Goal: Check status: Check status

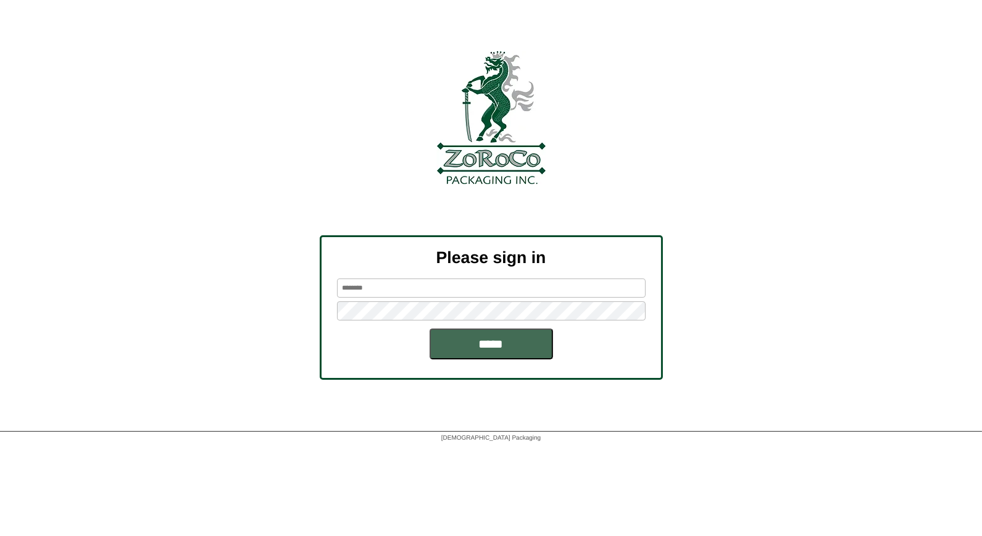
type input "*****"
click at [479, 346] on input "*****" at bounding box center [491, 343] width 123 height 31
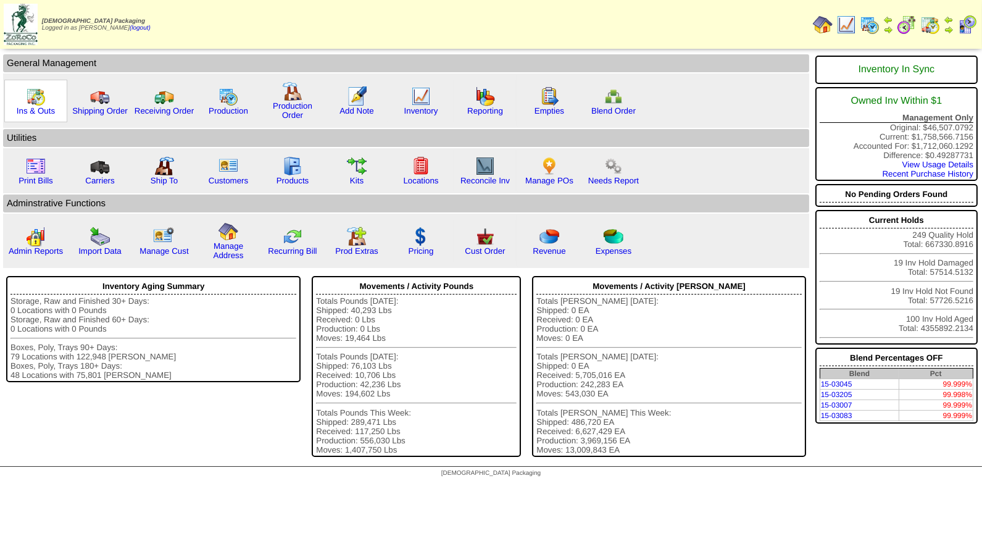
click at [38, 102] on img at bounding box center [36, 96] width 20 height 20
click at [424, 96] on img at bounding box center [421, 96] width 20 height 20
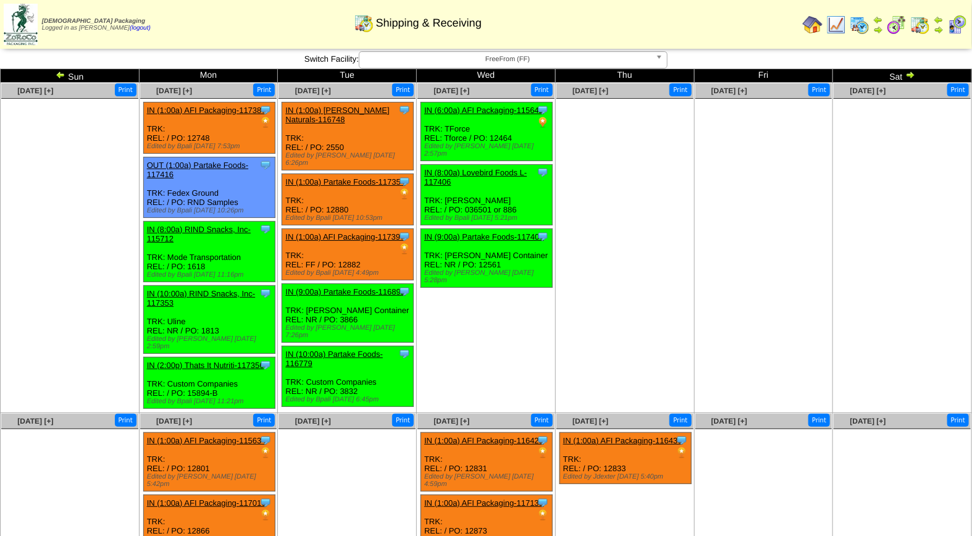
click at [862, 26] on img at bounding box center [860, 25] width 20 height 20
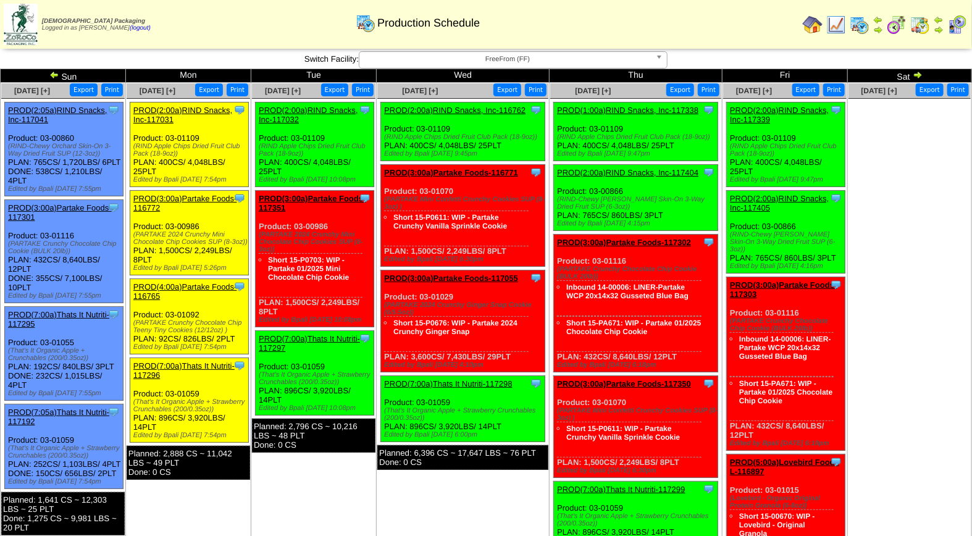
click at [526, 62] on span "FreeFrom (FF)" at bounding box center [507, 59] width 287 height 15
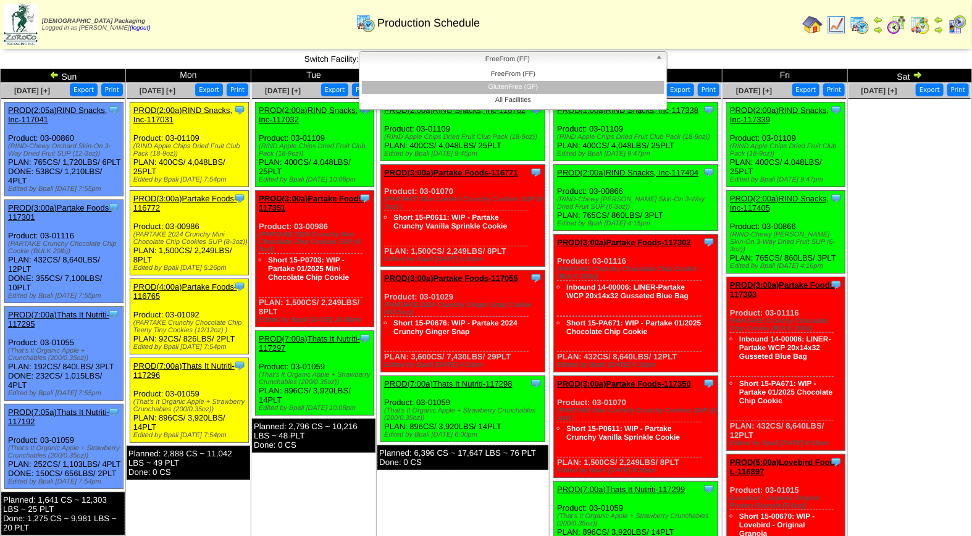
click at [535, 88] on li "GlutenFree (GF)" at bounding box center [513, 87] width 303 height 13
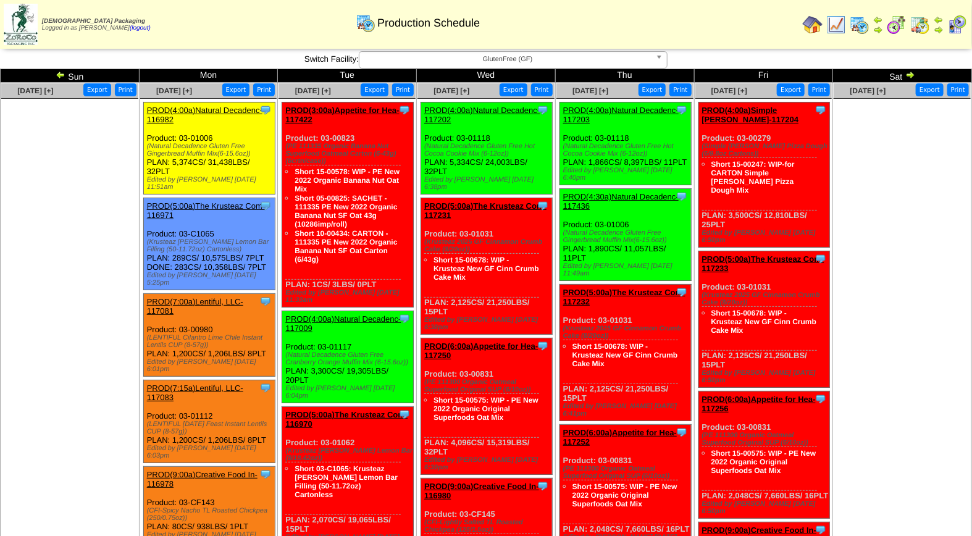
click at [960, 21] on img at bounding box center [957, 25] width 20 height 20
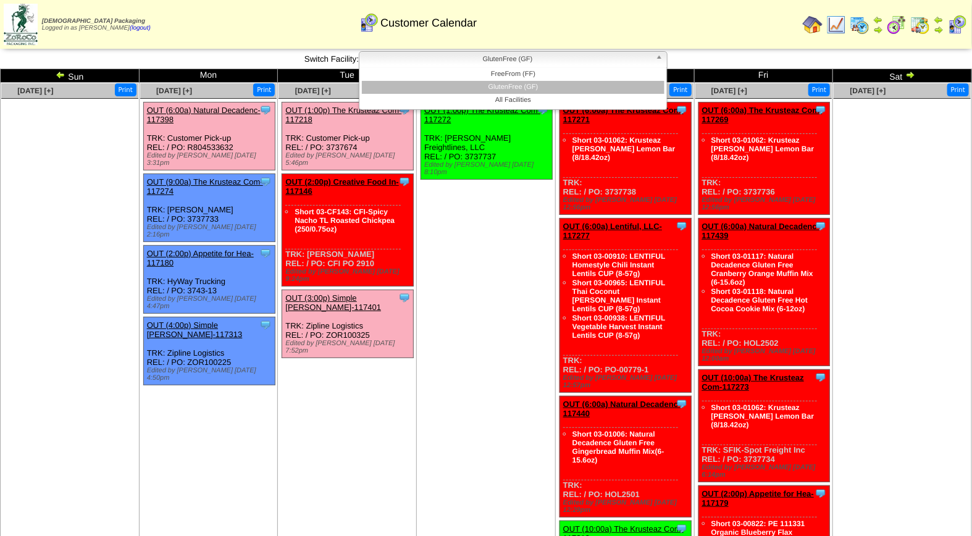
click at [528, 57] on span "GlutenFree (GF)" at bounding box center [507, 59] width 287 height 15
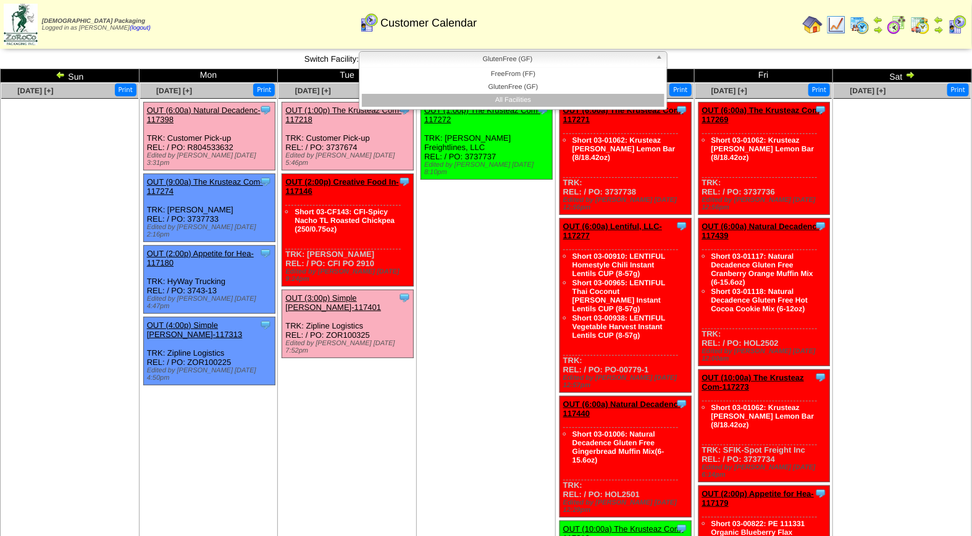
click at [533, 103] on li "All Facilities" at bounding box center [513, 100] width 303 height 13
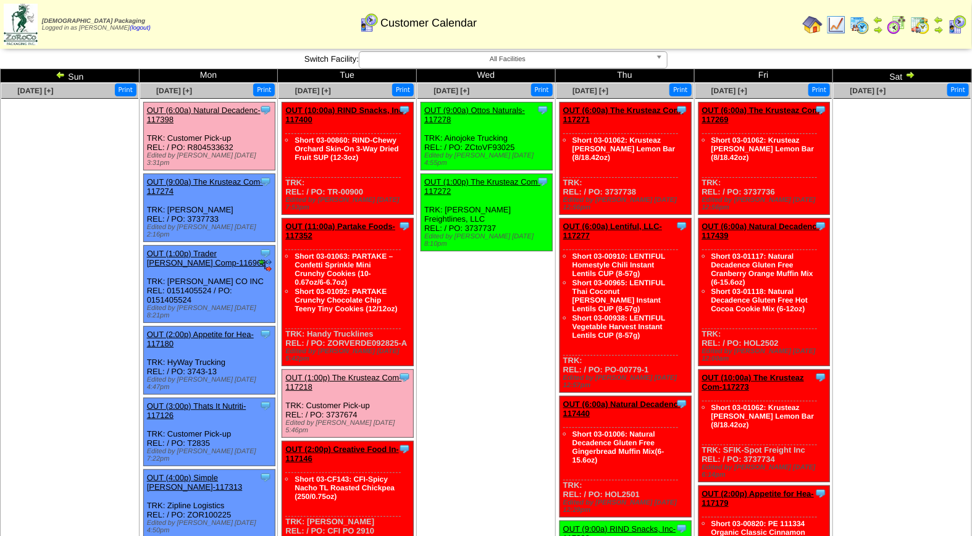
scroll to position [22, 0]
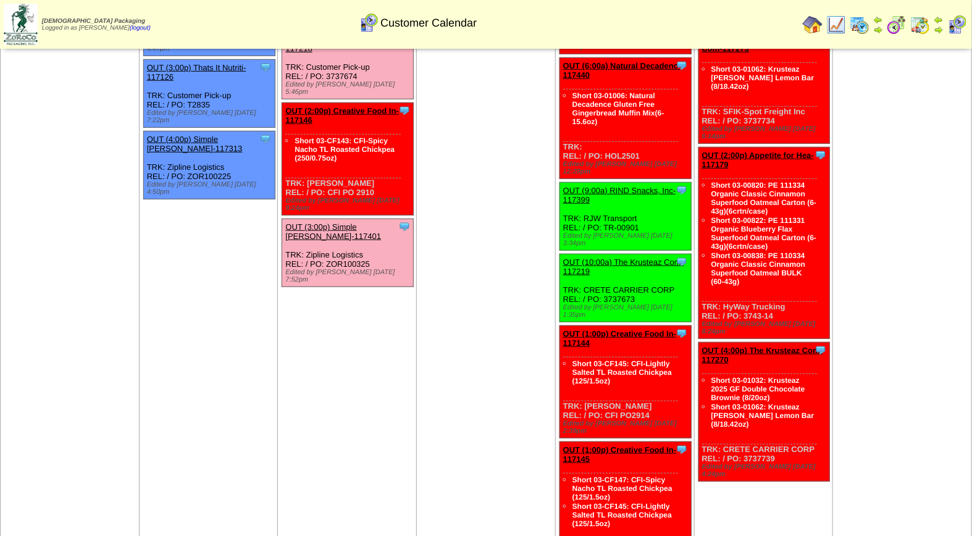
scroll to position [393, 0]
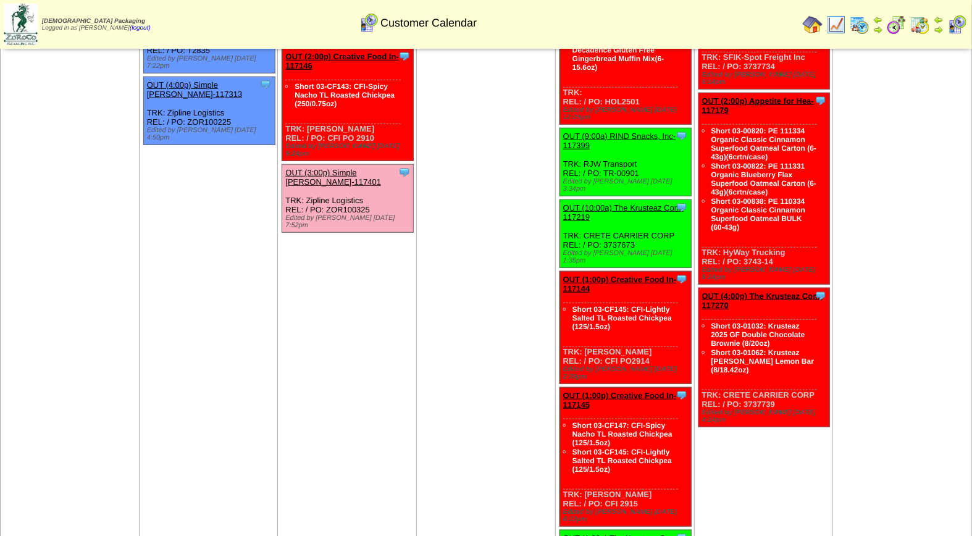
click at [344, 165] on div "Clone Item OUT (3:00p) Simple Mills-117401 Simple Mills ScheduleID: 117401 2633…" at bounding box center [348, 199] width 132 height 68
click at [343, 168] on link "OUT (3:00p) Simple [PERSON_NAME]-117401" at bounding box center [333, 177] width 96 height 19
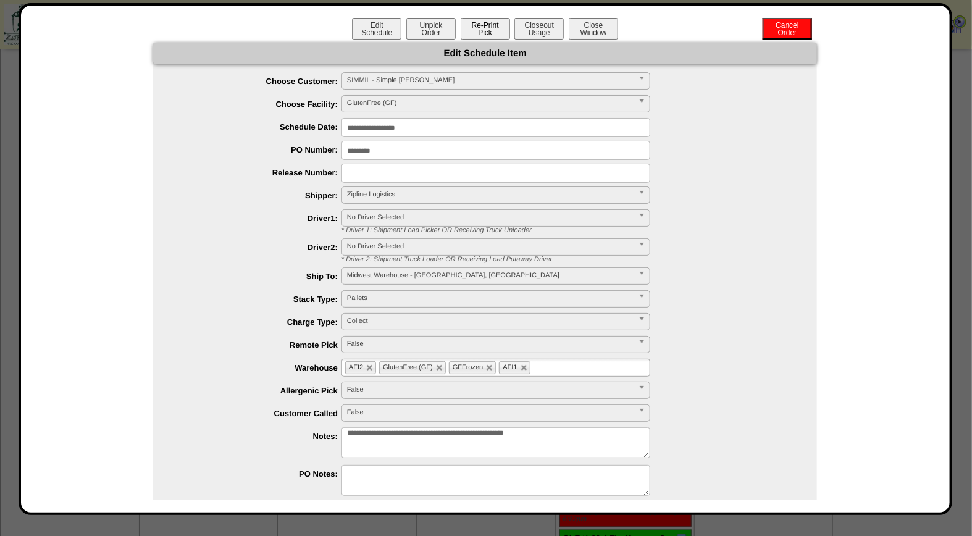
click at [482, 33] on button "Re-Print Pick" at bounding box center [485, 29] width 49 height 22
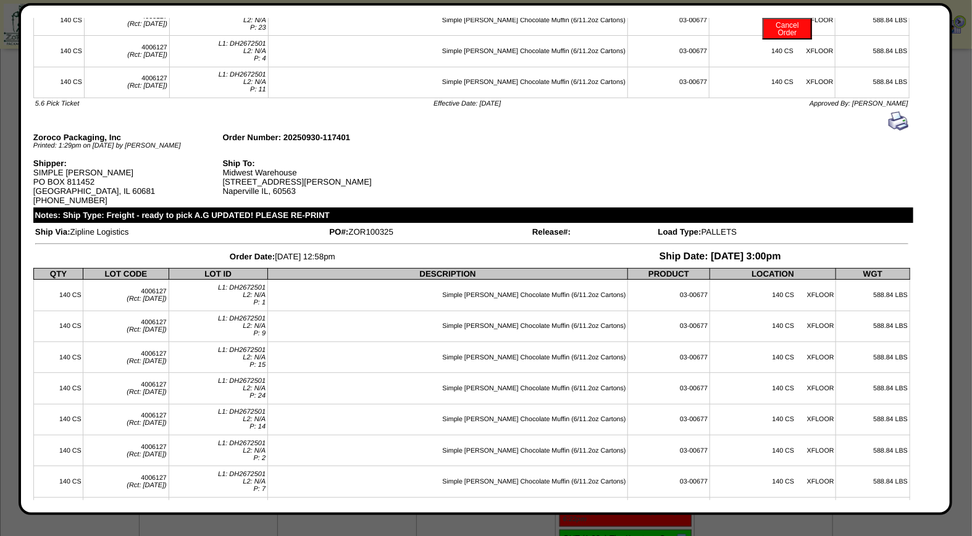
scroll to position [0, 0]
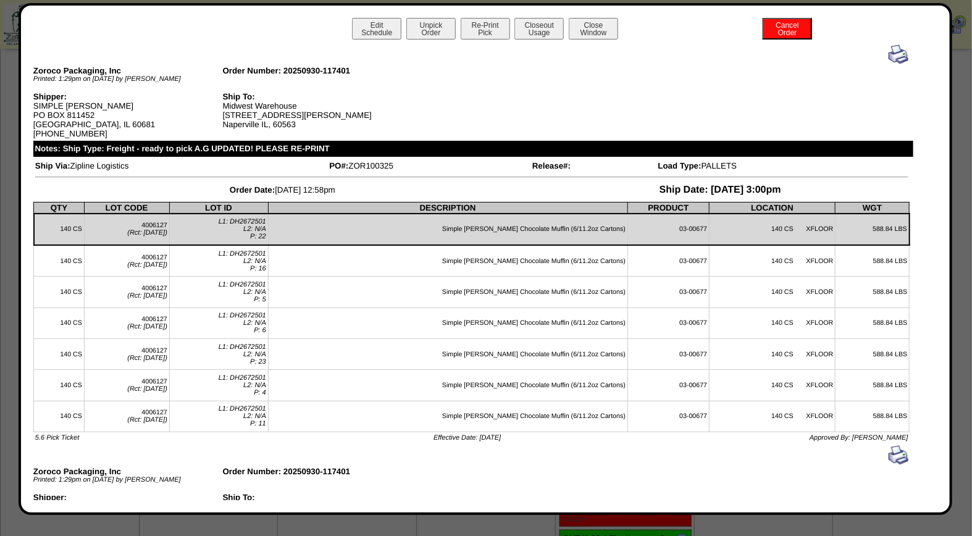
click at [889, 56] on img at bounding box center [899, 54] width 20 height 20
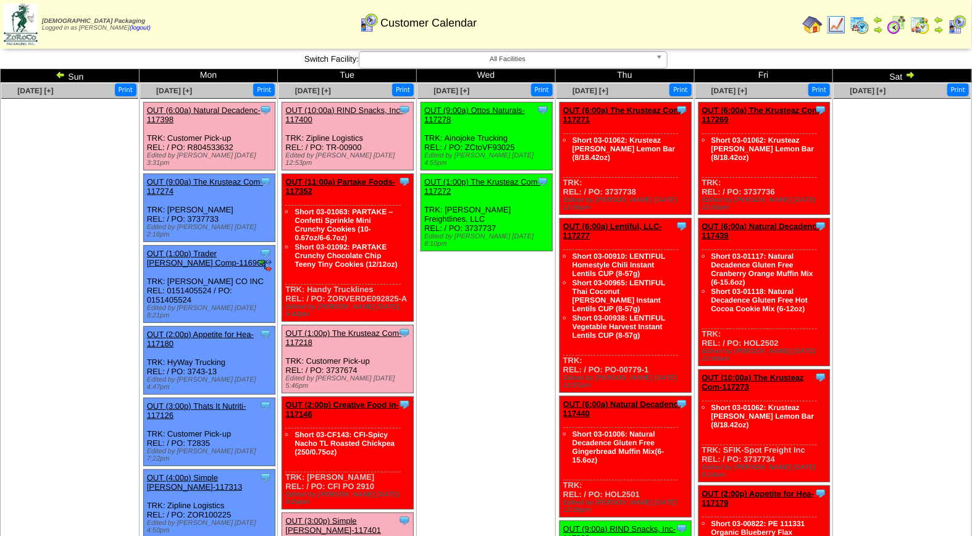
click at [304, 108] on link "OUT (10:00a) RIND Snacks, Inc-117400" at bounding box center [343, 115] width 117 height 19
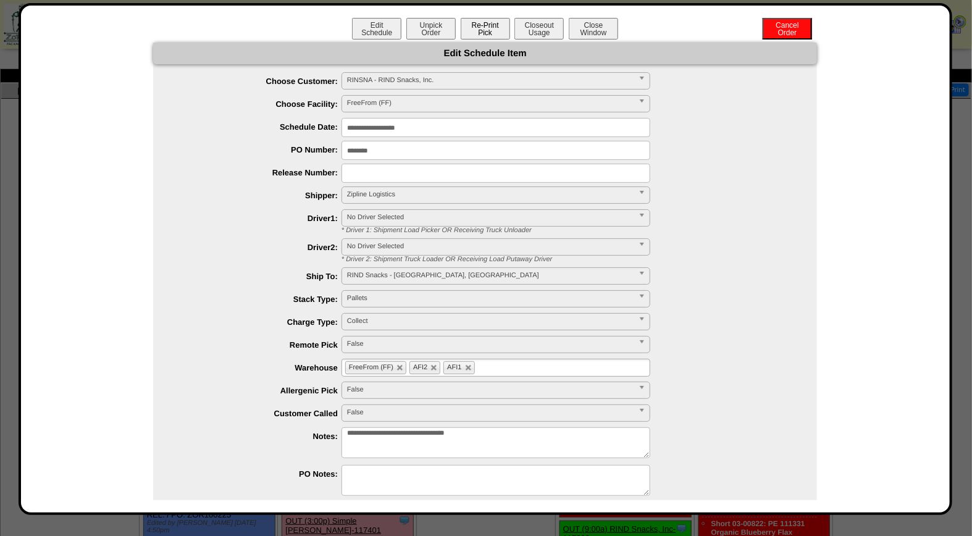
click at [495, 31] on button "Re-Print Pick" at bounding box center [485, 29] width 49 height 22
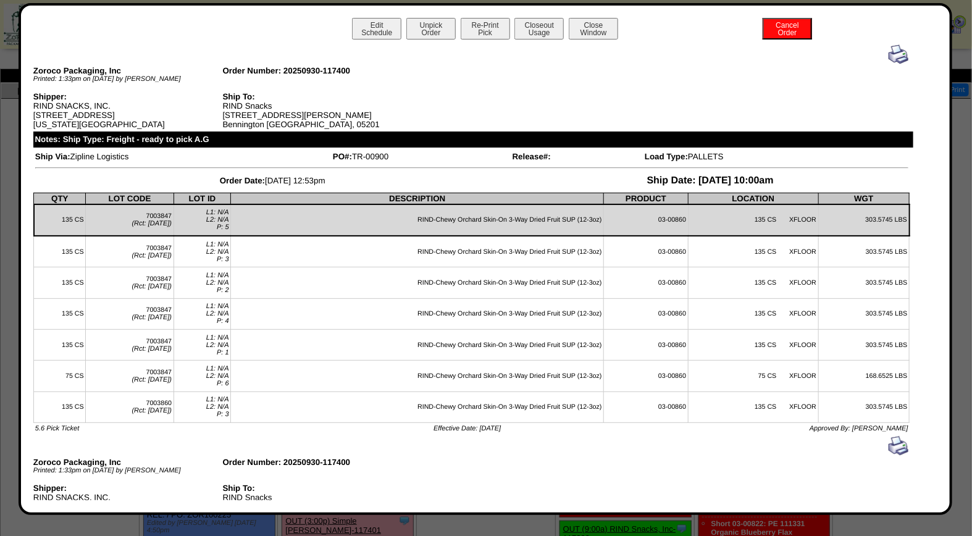
click at [889, 52] on img at bounding box center [899, 54] width 20 height 20
